Goal: Task Accomplishment & Management: Manage account settings

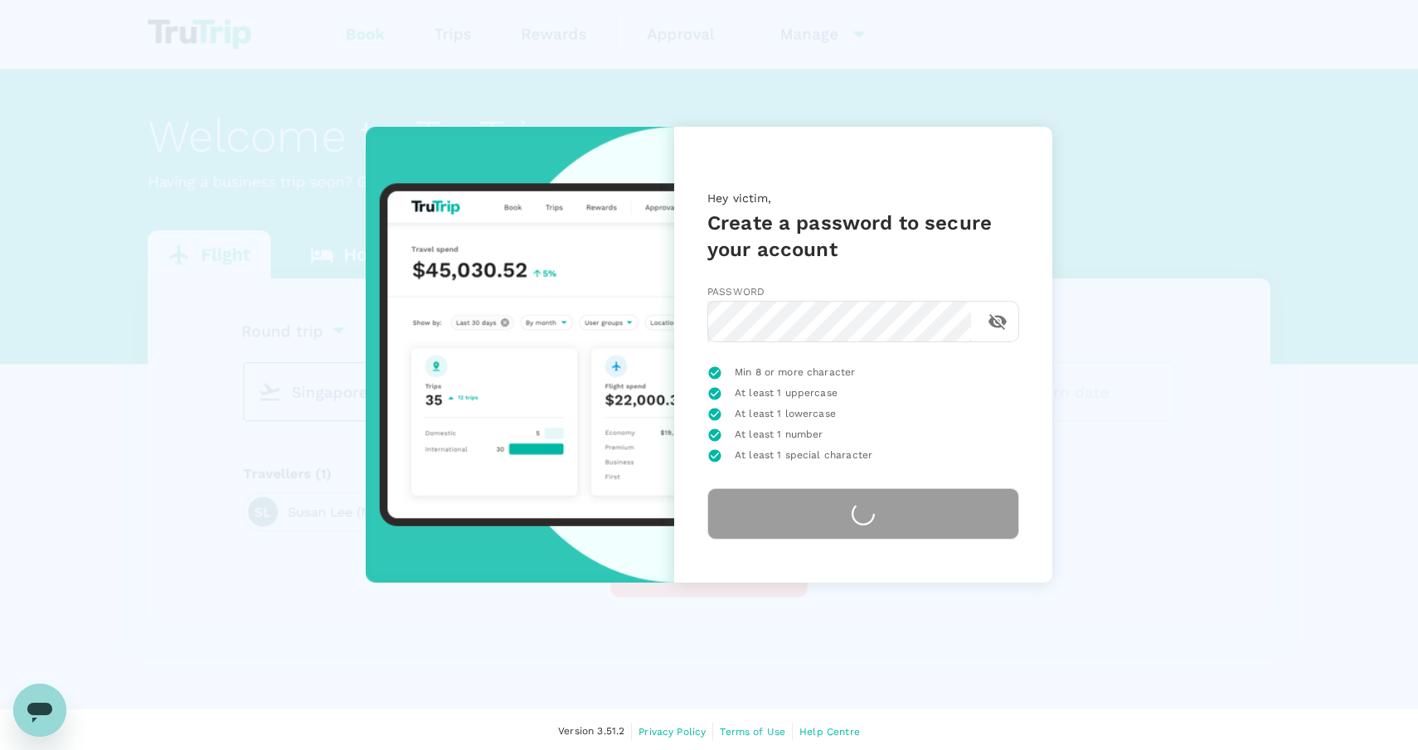
click at [998, 323] on icon "toggle password visibility" at bounding box center [997, 322] width 18 height 16
click at [998, 323] on icon "toggle password visibility" at bounding box center [997, 322] width 18 height 12
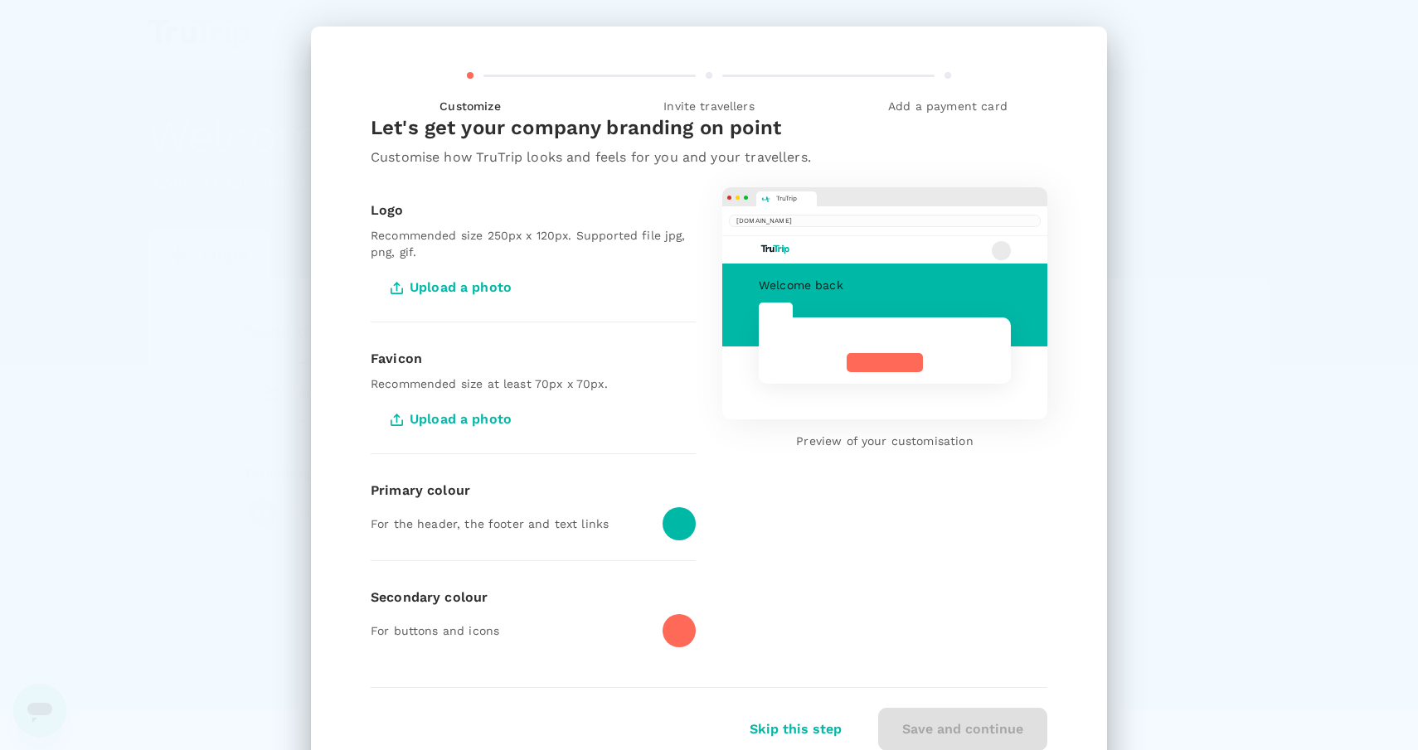
scroll to position [67, 0]
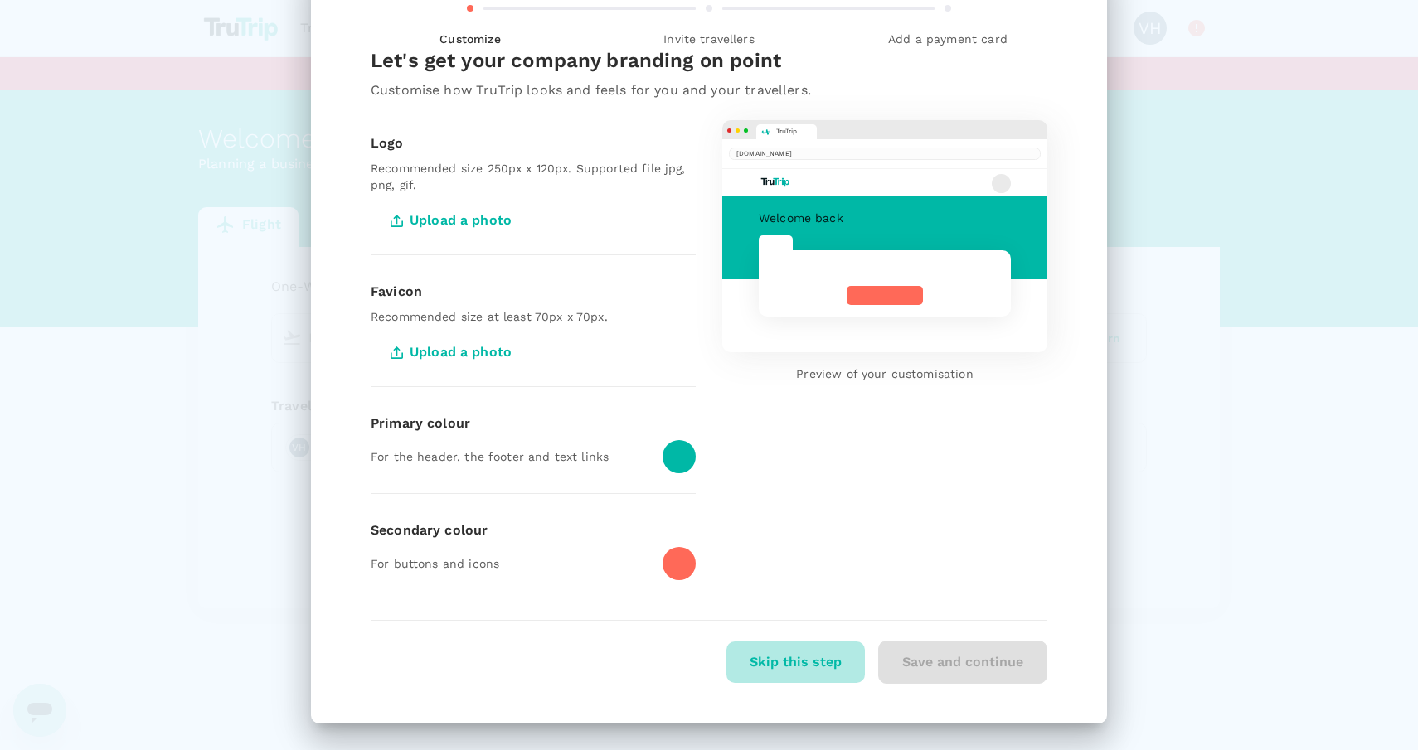
click at [834, 671] on button "Skip this step" at bounding box center [795, 662] width 138 height 41
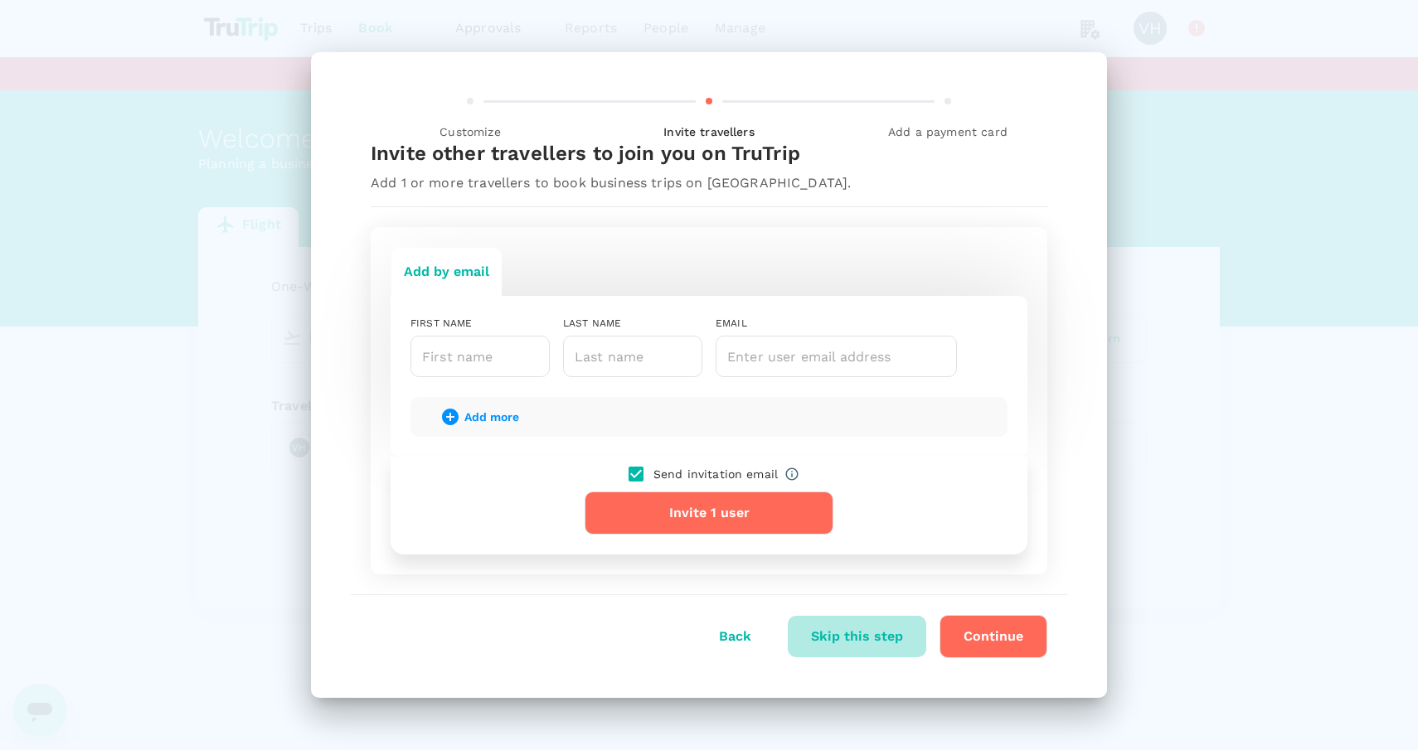
click at [855, 644] on button "Skip this step" at bounding box center [857, 636] width 138 height 41
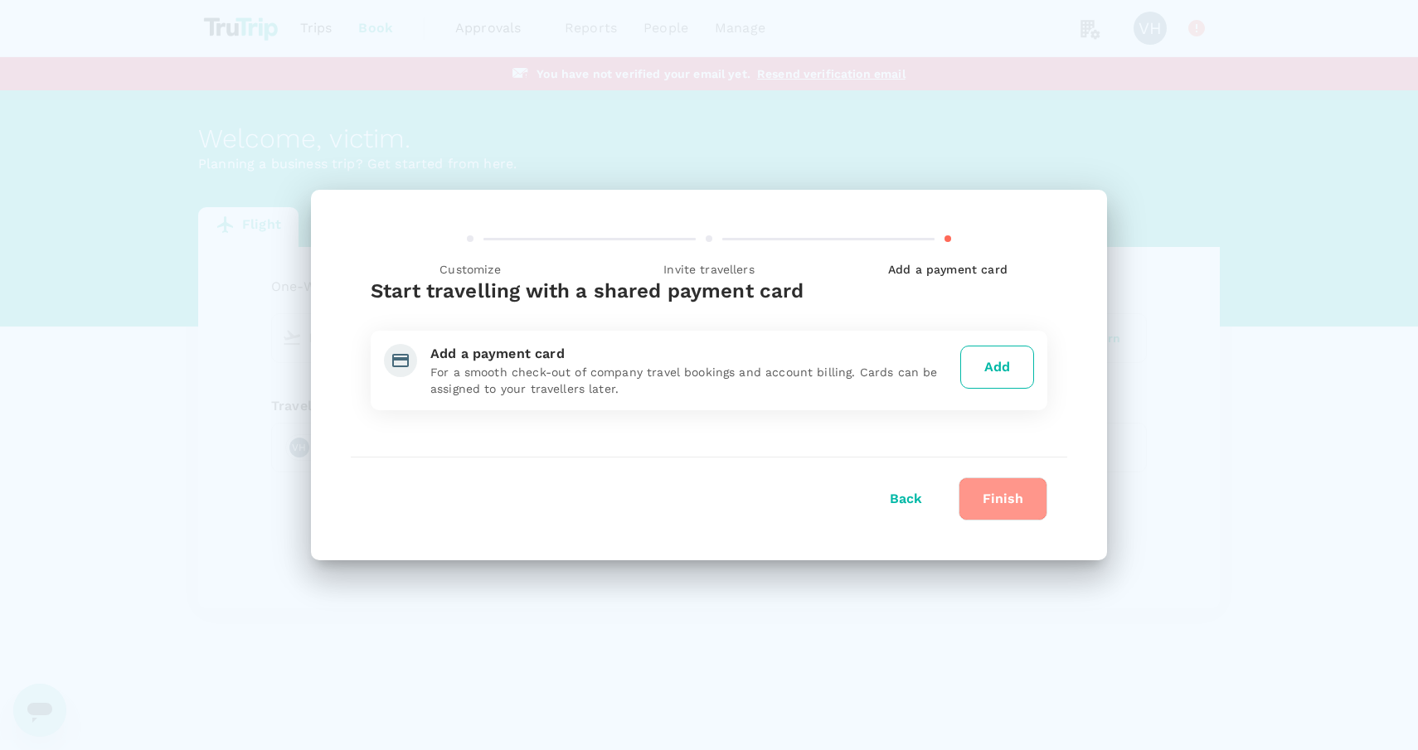
click at [1003, 497] on button "Finish" at bounding box center [1002, 499] width 89 height 43
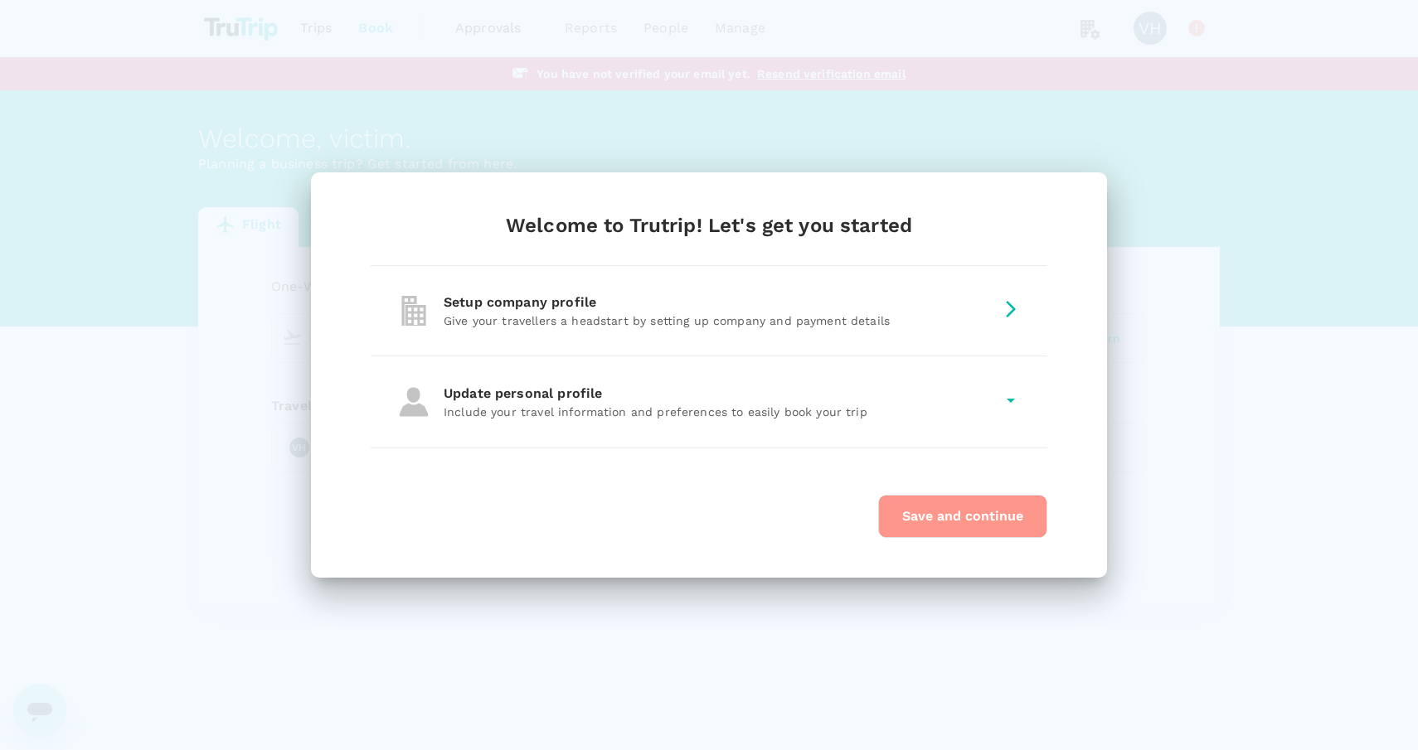
click at [974, 518] on button "Save and continue" at bounding box center [962, 516] width 169 height 43
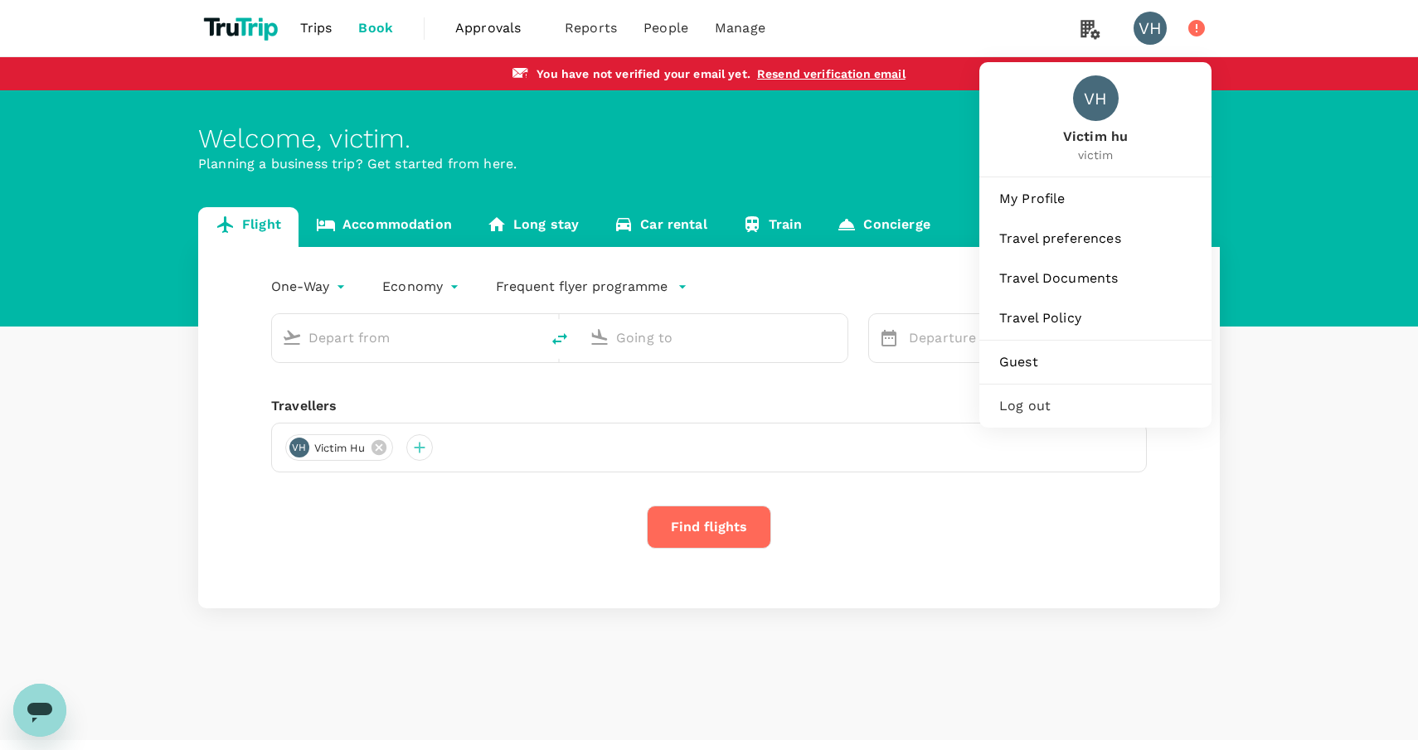
click at [1196, 36] on icon at bounding box center [1196, 28] width 17 height 17
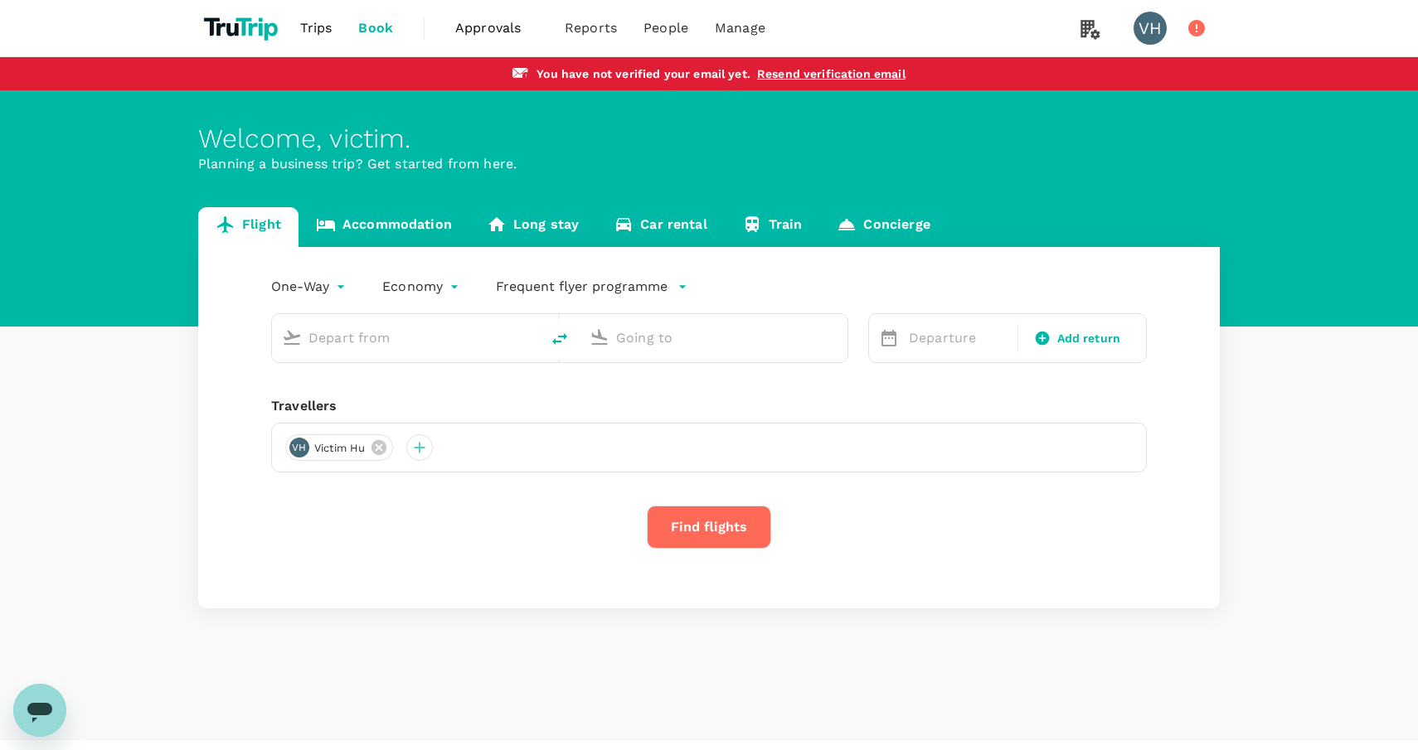
click at [1196, 36] on icon at bounding box center [1196, 28] width 17 height 17
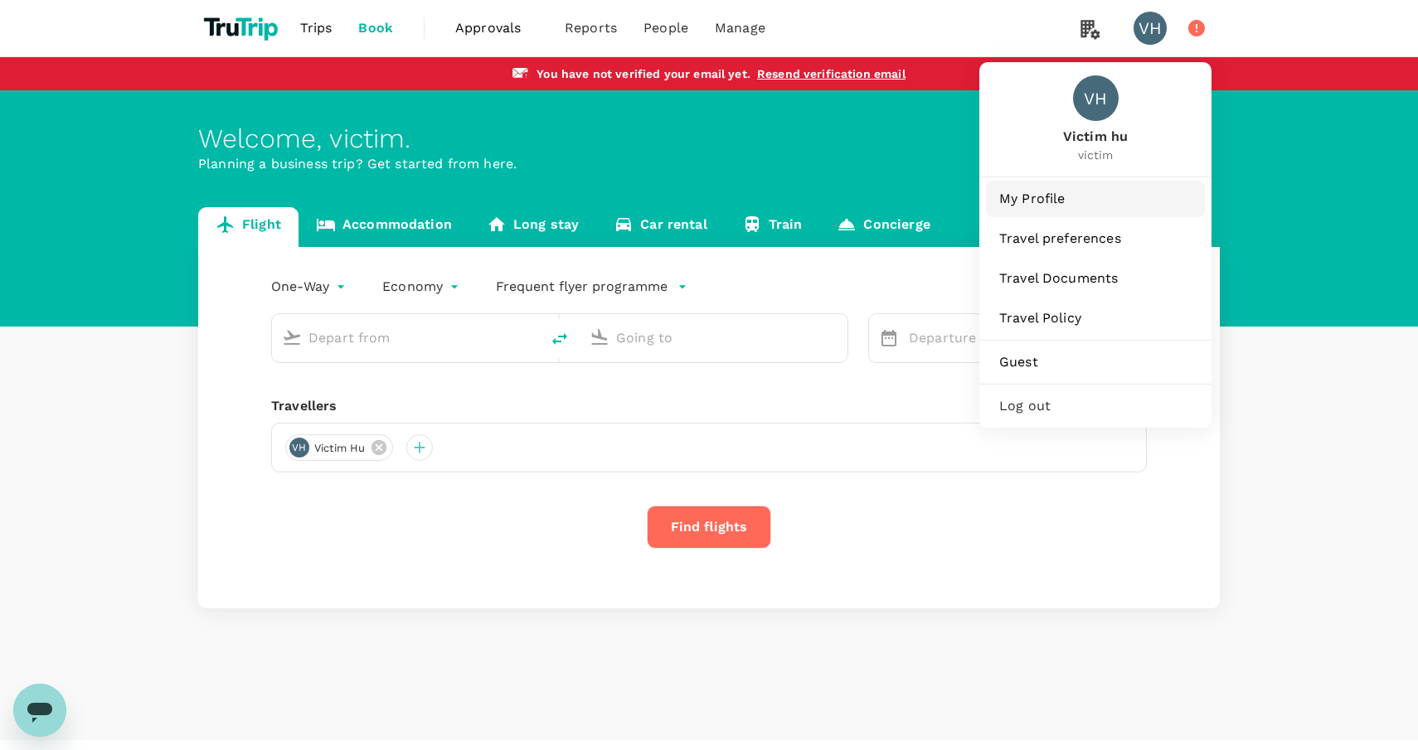
click at [1061, 189] on link "My Profile" at bounding box center [1095, 199] width 219 height 36
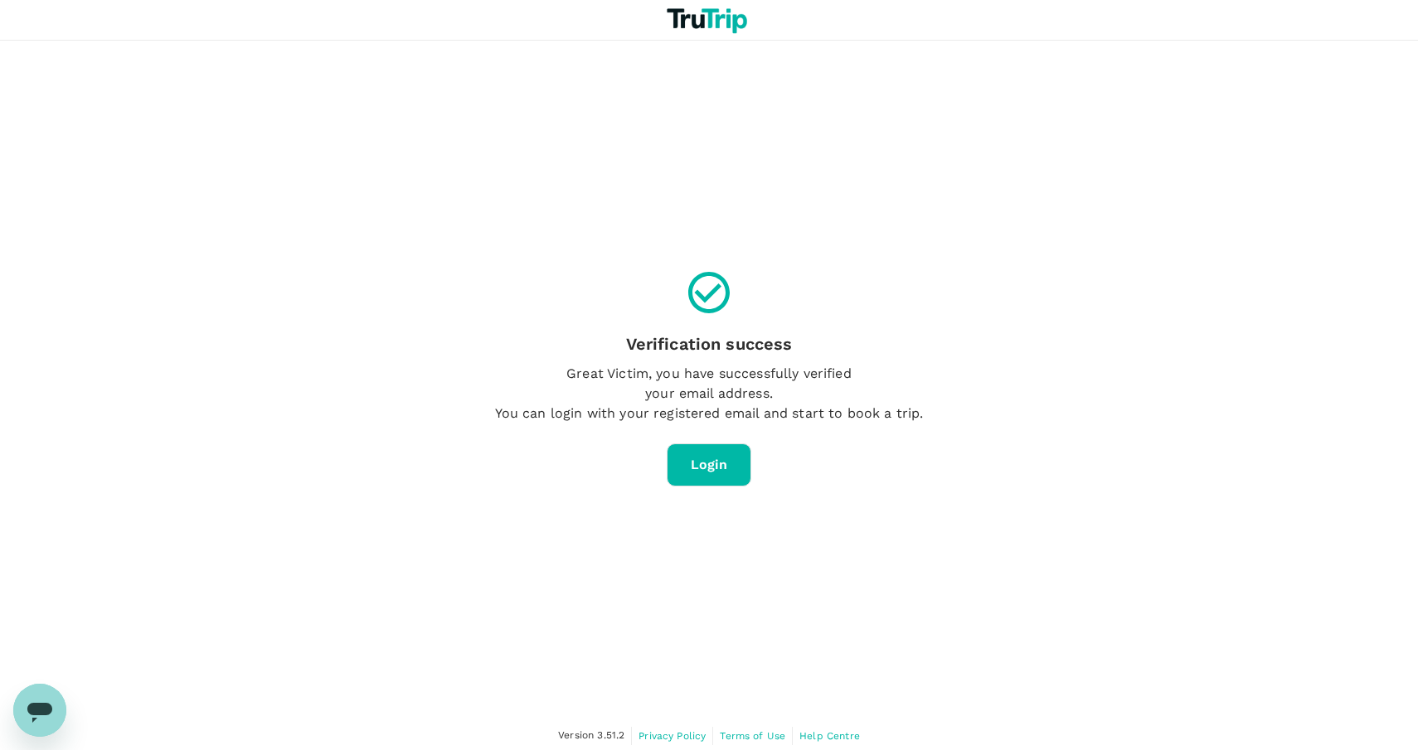
click at [723, 462] on link "Login" at bounding box center [709, 465] width 85 height 43
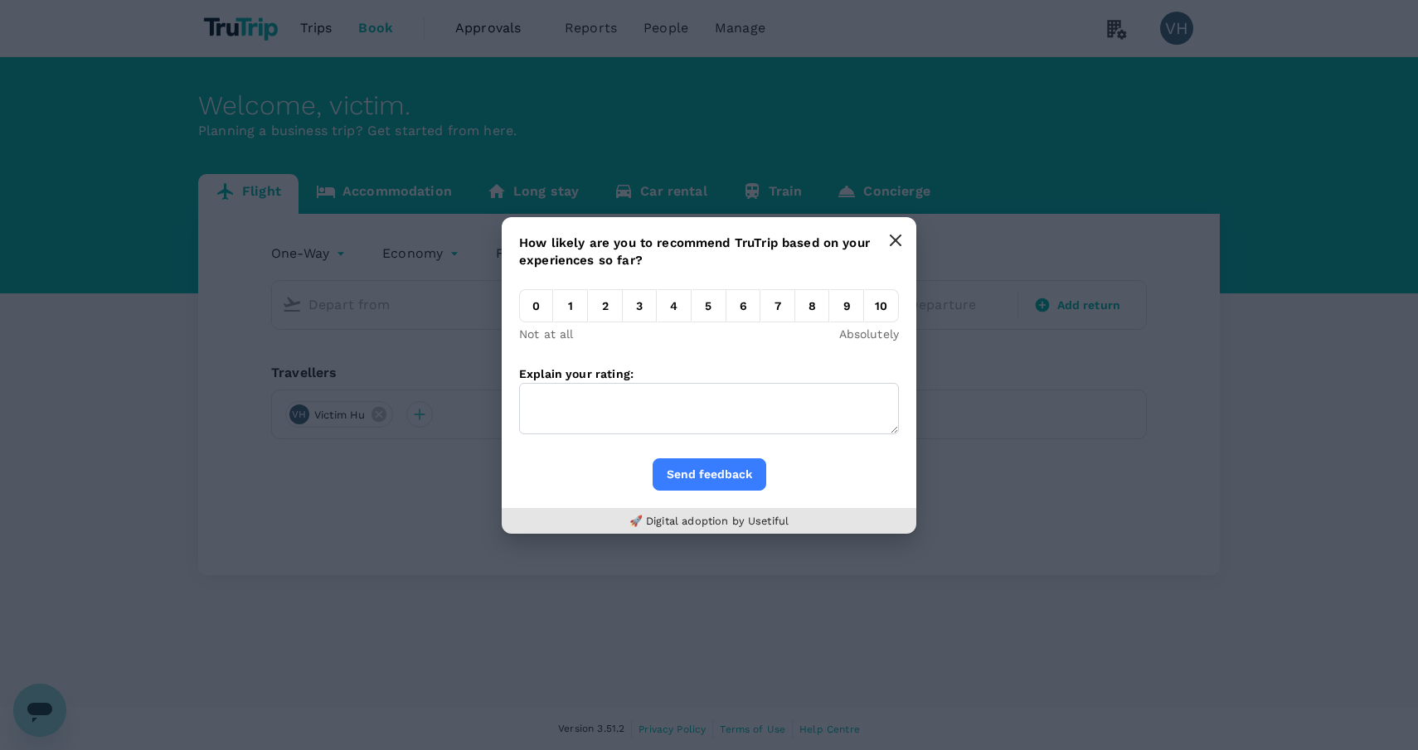
click at [898, 238] on icon "button" at bounding box center [895, 240] width 10 height 10
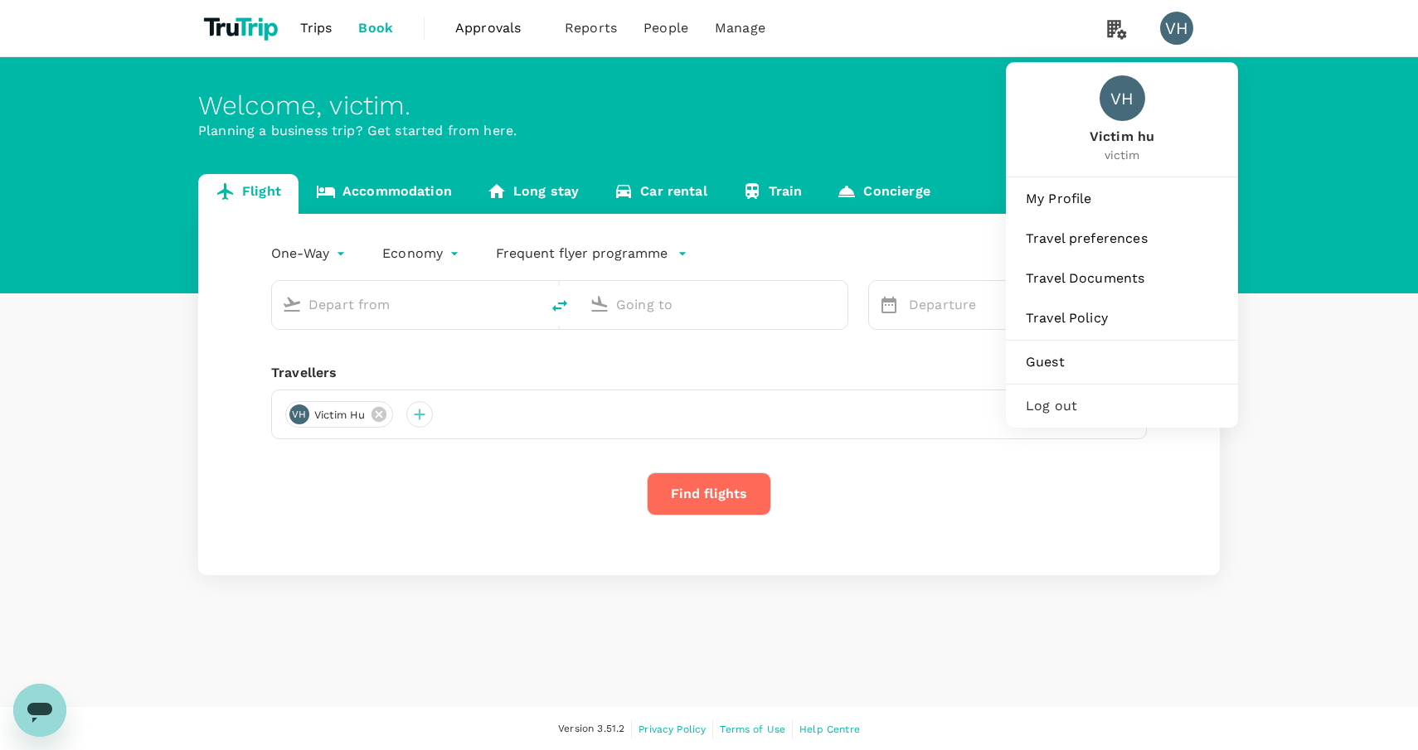
click at [1174, 36] on div "VH" at bounding box center [1176, 28] width 33 height 33
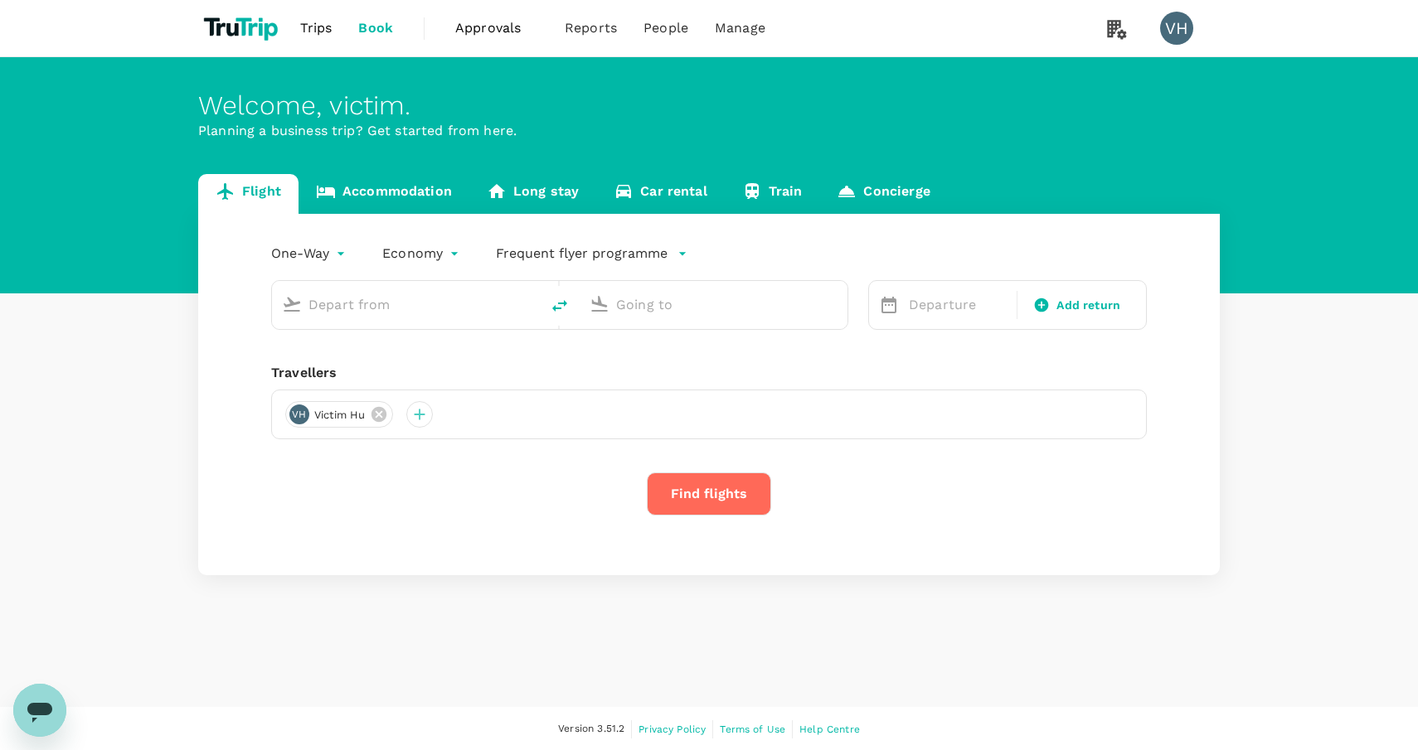
click at [1179, 31] on div "VH" at bounding box center [1176, 28] width 33 height 33
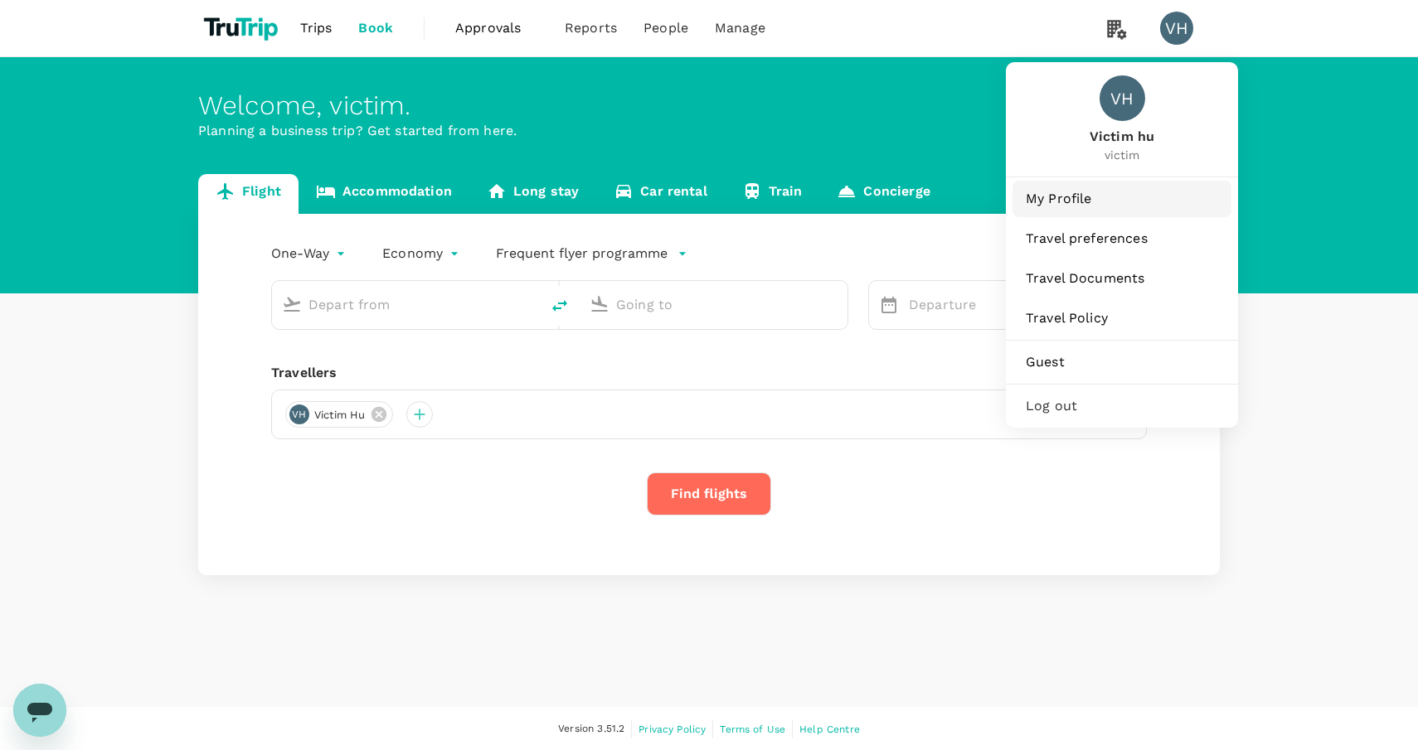
click at [1046, 208] on span "My Profile" at bounding box center [1121, 199] width 192 height 20
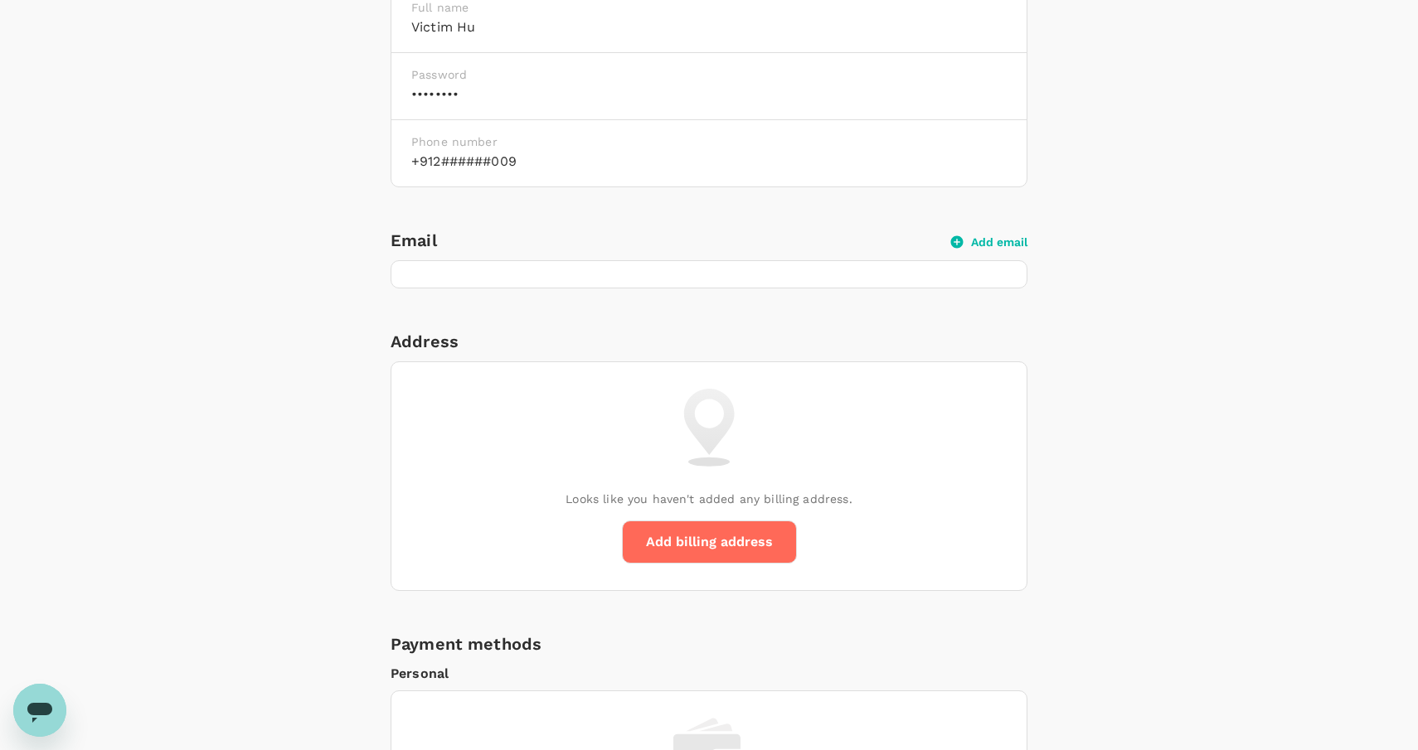
scroll to position [574, 0]
